Goal: Task Accomplishment & Management: Manage account settings

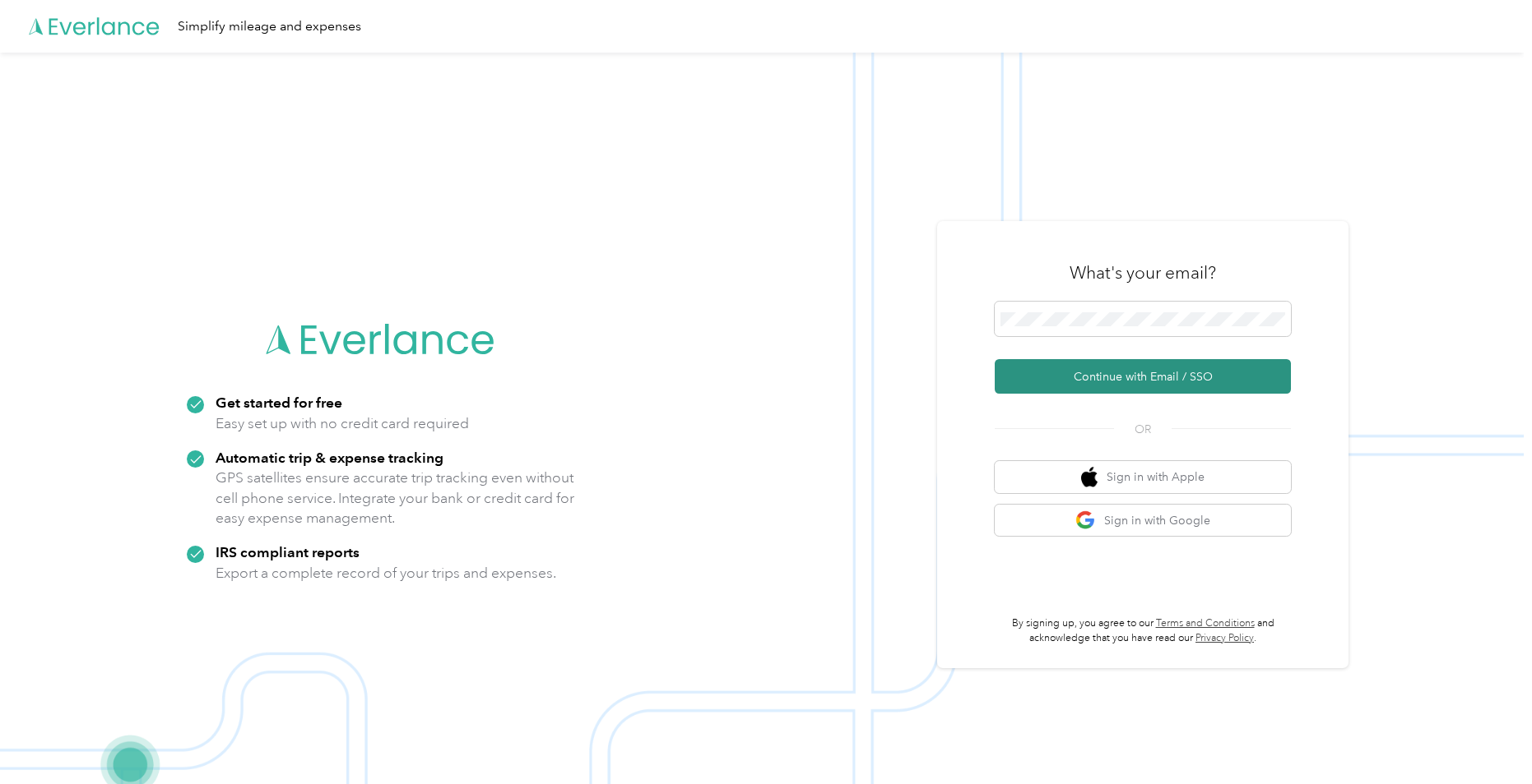
click at [1080, 375] on button "Continue with Email / SSO" at bounding box center [1142, 377] width 296 height 35
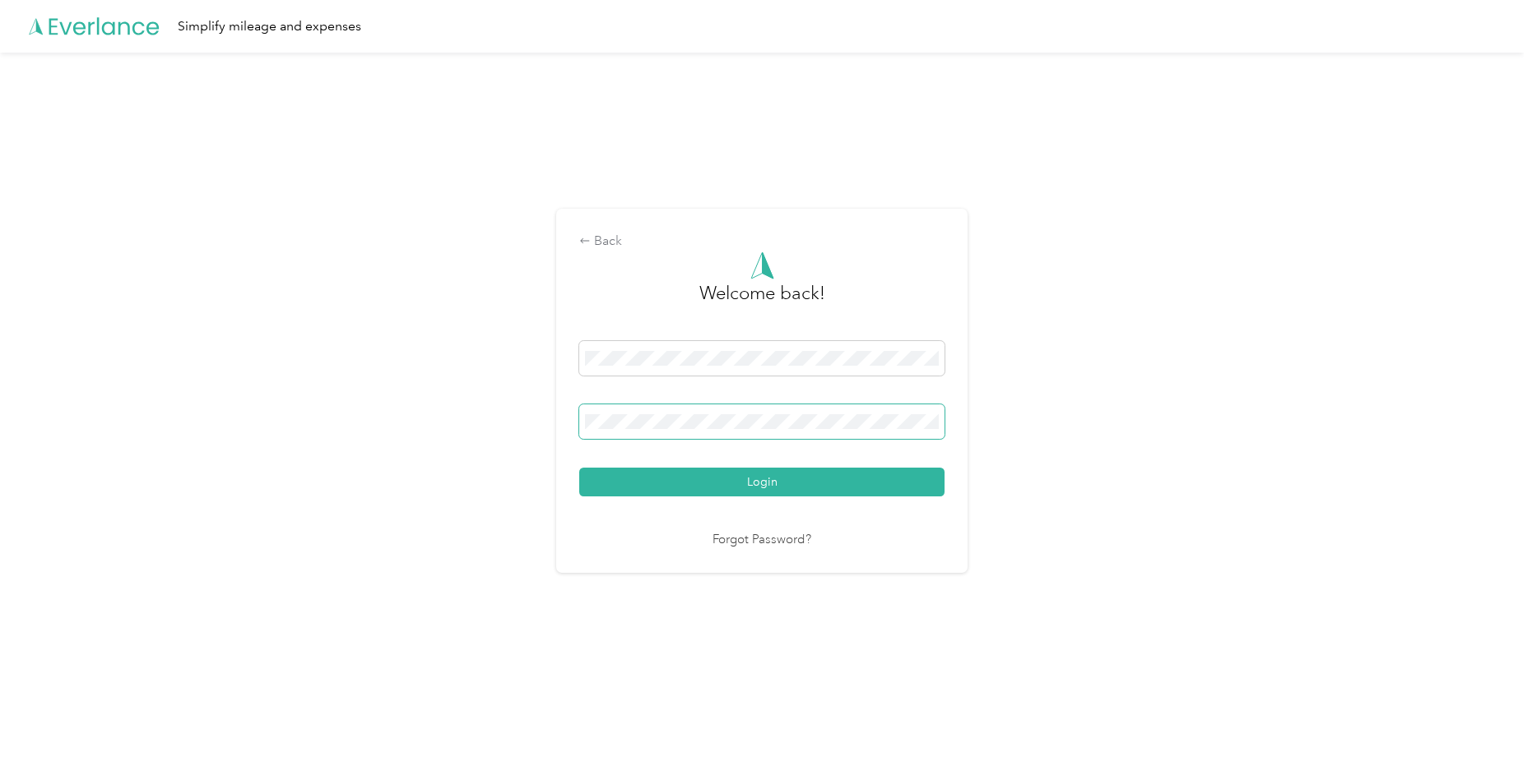
click at [579, 468] on button "Login" at bounding box center [762, 482] width 366 height 29
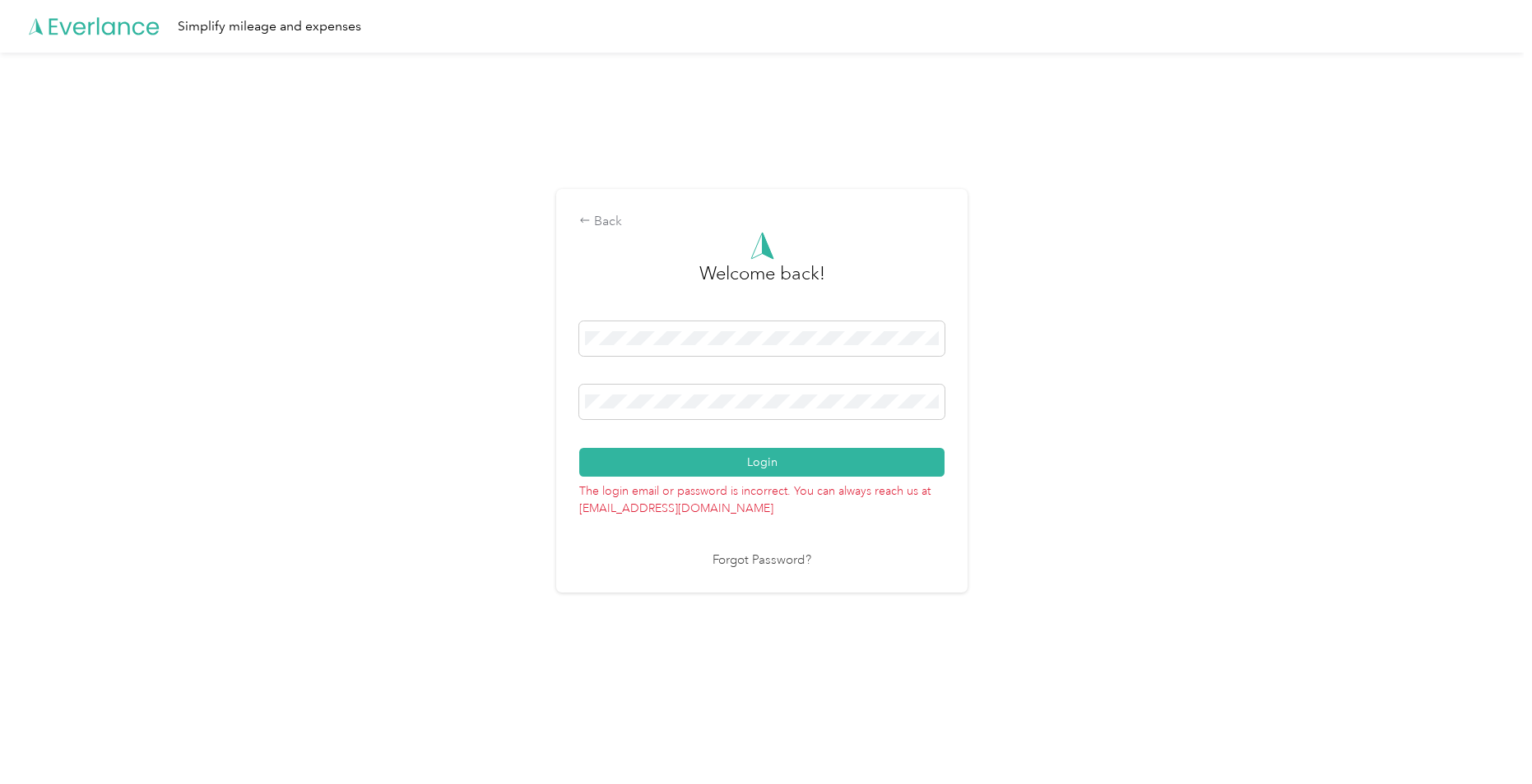
click at [253, 414] on div "Back Welcome back! Login The login email or password is incorrect. You can alwa…" at bounding box center [762, 398] width 1523 height 691
click at [579, 448] on button "Login" at bounding box center [762, 462] width 366 height 29
click at [877, 475] on button "Login" at bounding box center [762, 462] width 366 height 29
